Goal: Find specific page/section: Find specific page/section

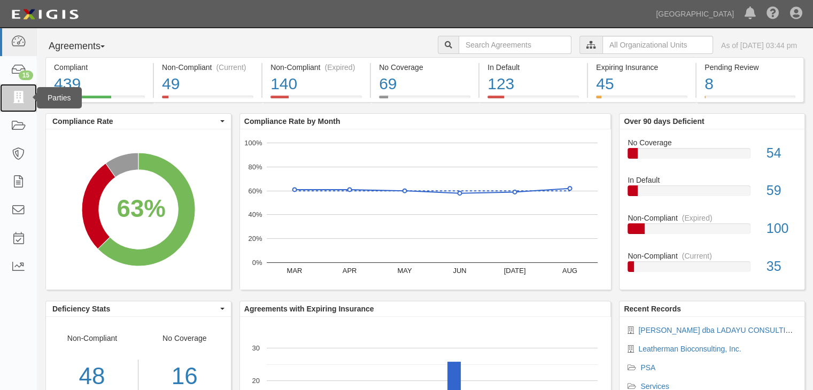
click at [19, 92] on icon at bounding box center [18, 98] width 15 height 12
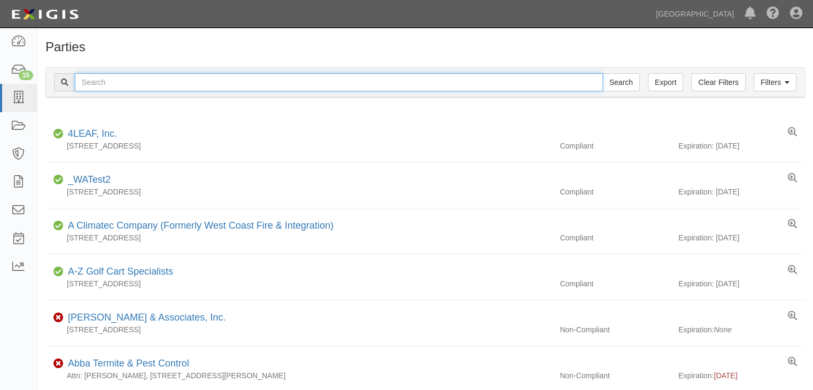
click at [94, 76] on input "text" at bounding box center [339, 82] width 528 height 18
type input "leatherman"
click at [602, 73] on input "Search" at bounding box center [620, 82] width 37 height 18
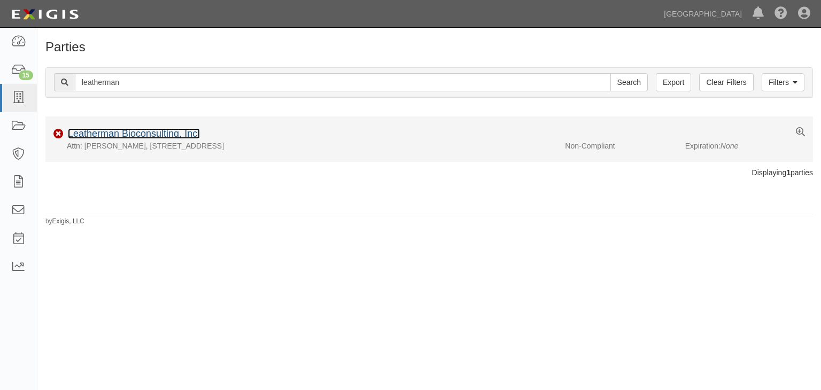
click at [77, 131] on link "Leatherman Bioconsulting, Inc." at bounding box center [134, 133] width 132 height 11
